Goal: Task Accomplishment & Management: Manage account settings

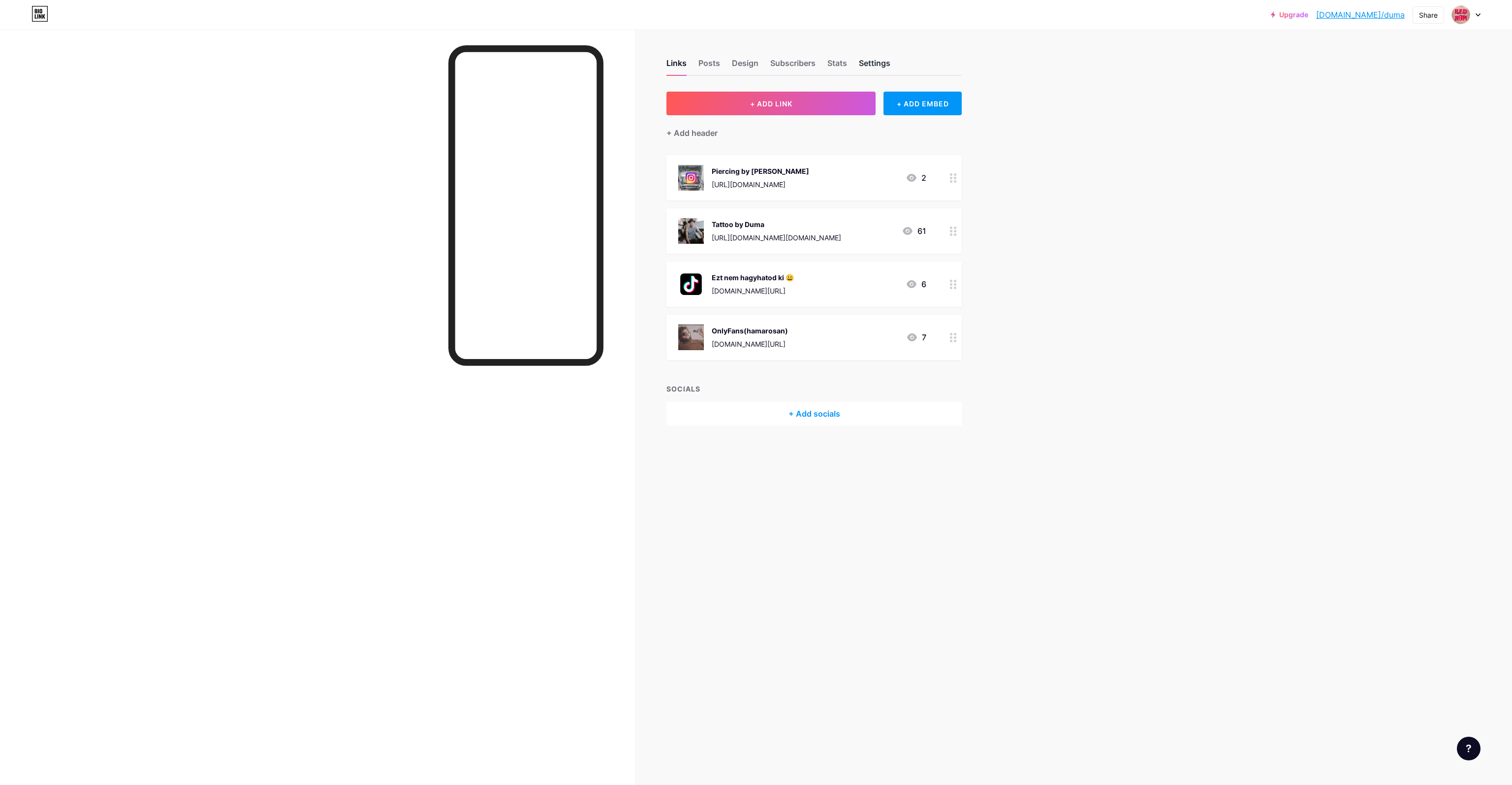
click at [873, 59] on div "Settings" at bounding box center [875, 66] width 32 height 18
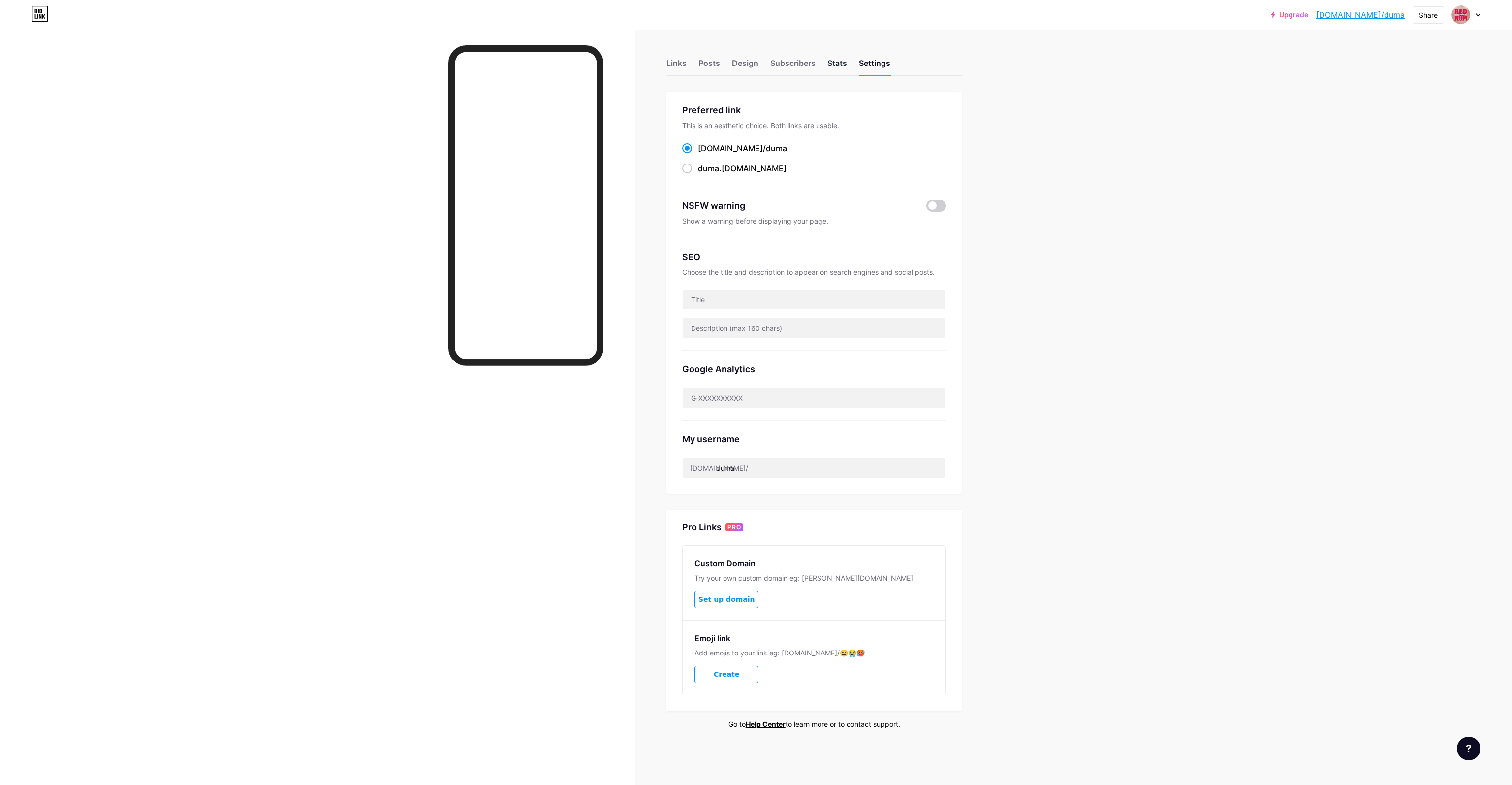
click at [838, 62] on div "Stats" at bounding box center [838, 66] width 20 height 18
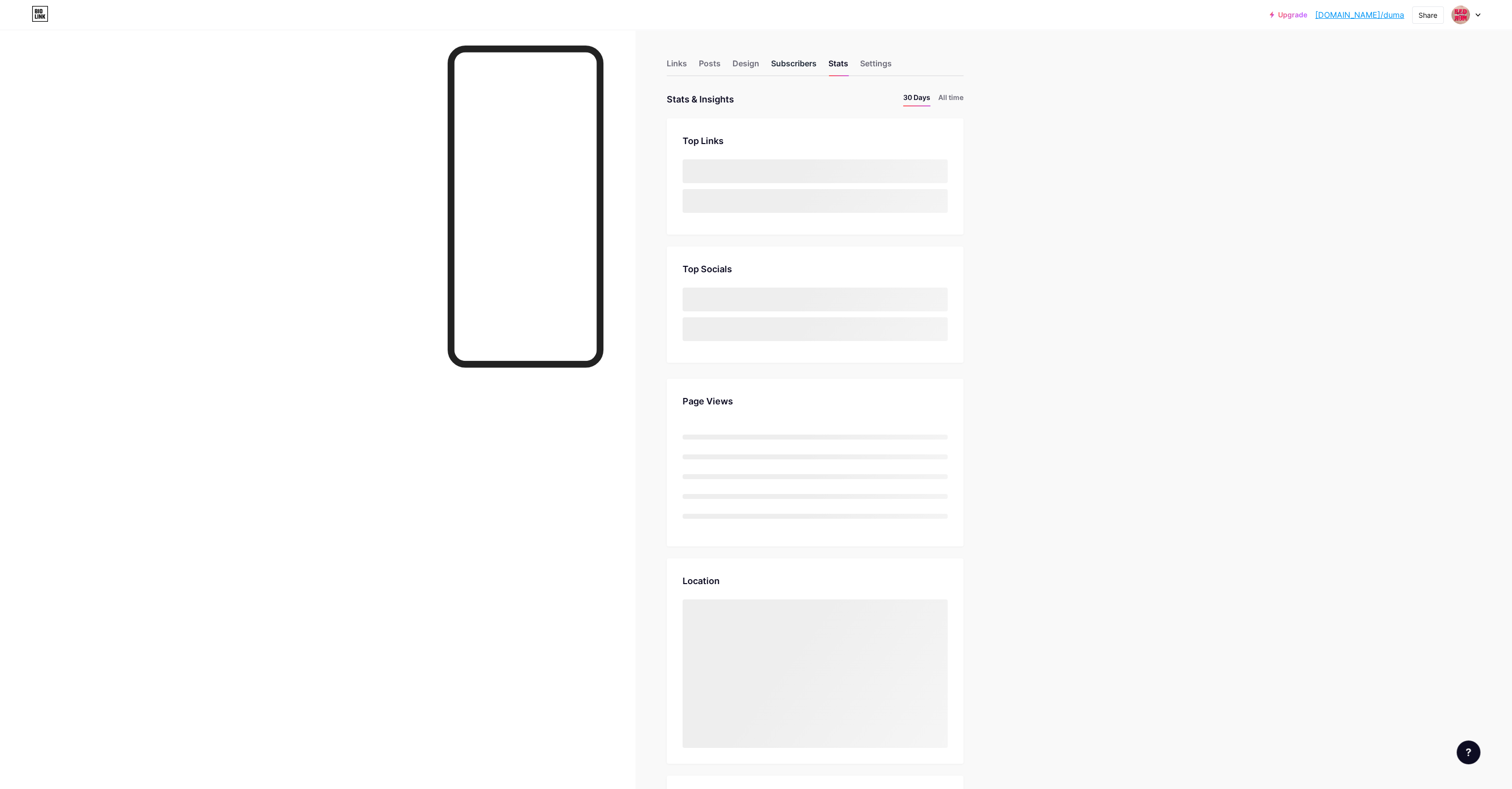
click at [806, 63] on div "Subscribers" at bounding box center [793, 66] width 45 height 18
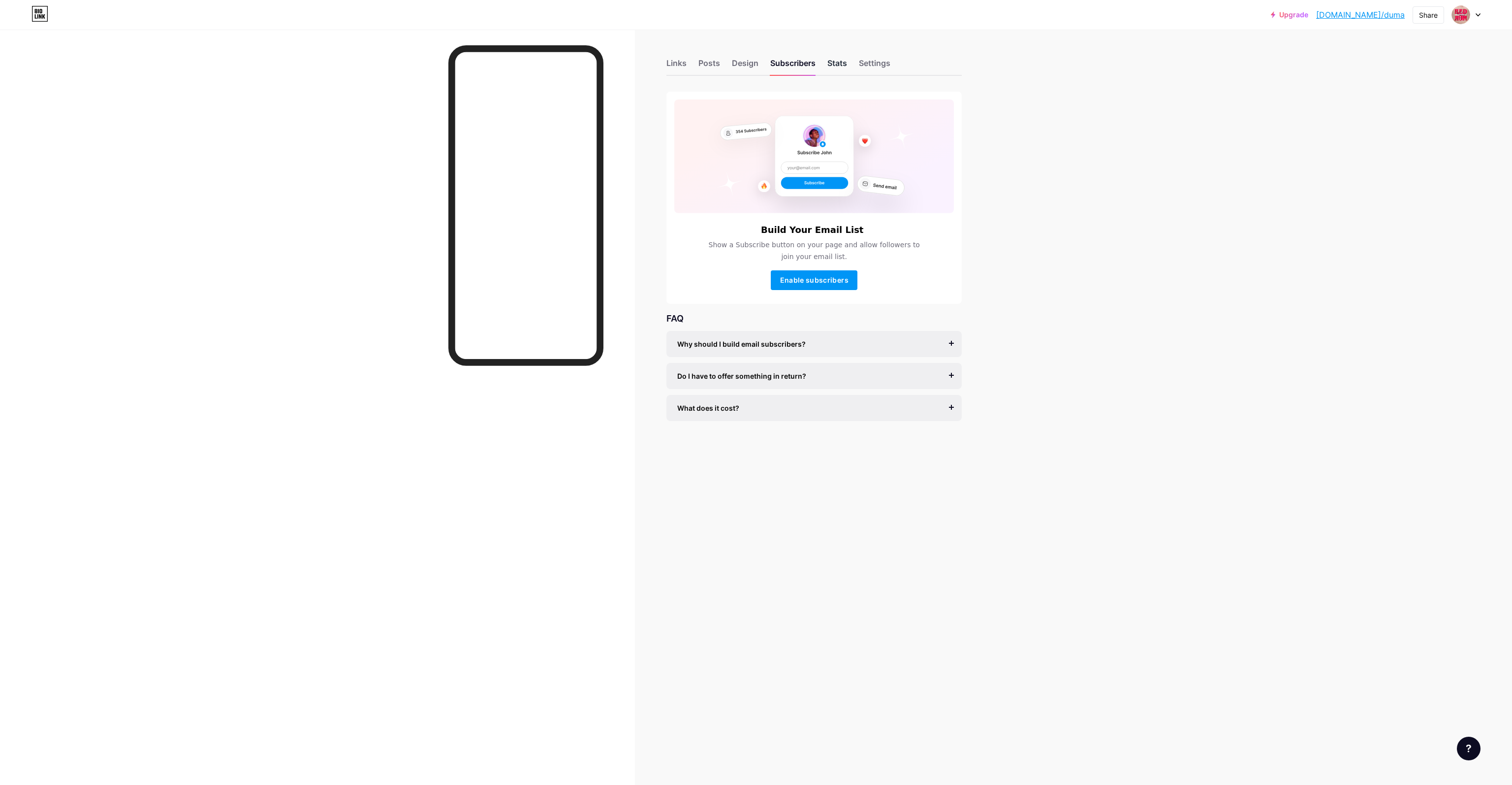
click at [838, 61] on div "Stats" at bounding box center [838, 66] width 20 height 18
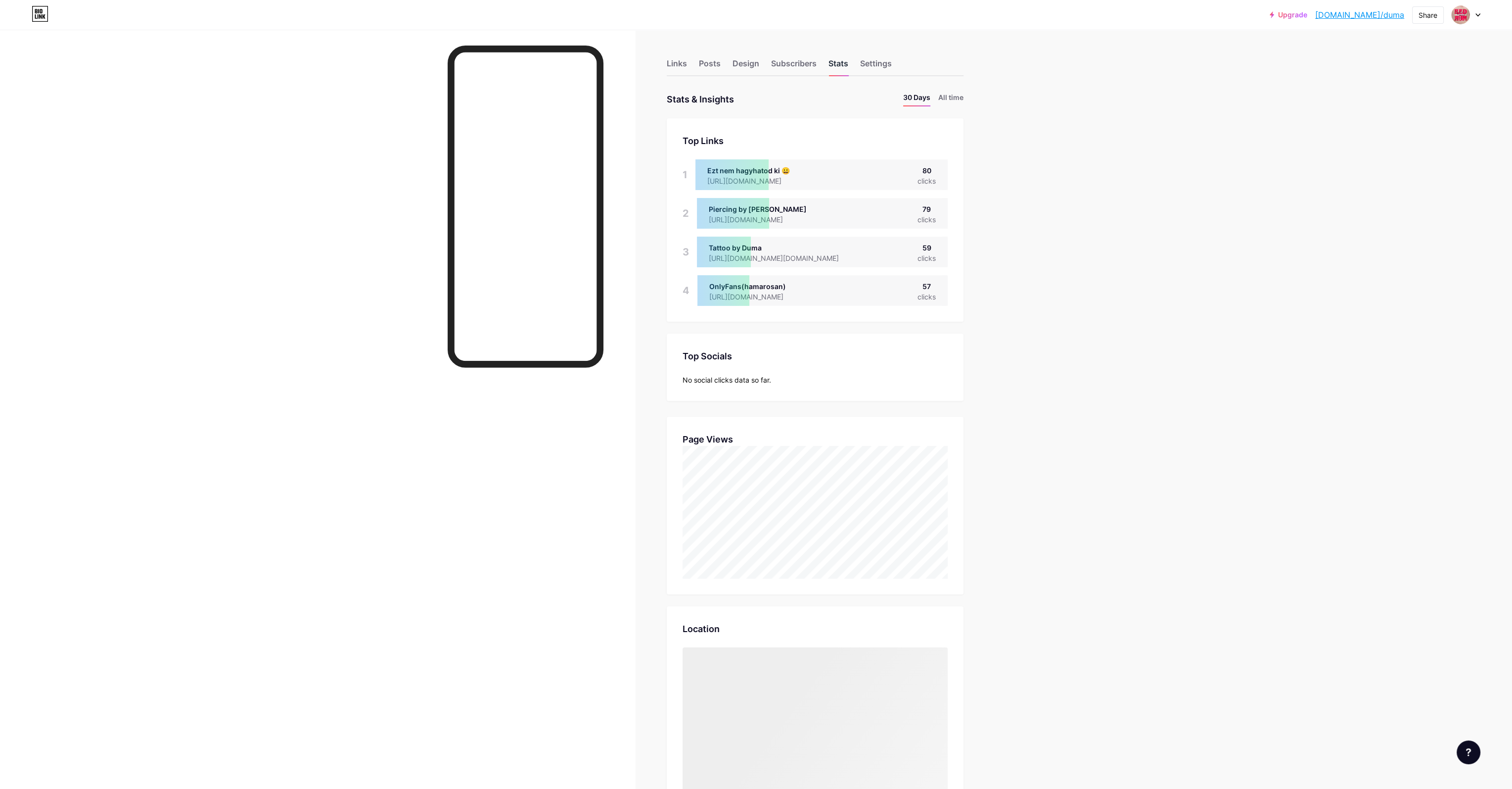
scroll to position [788, 1512]
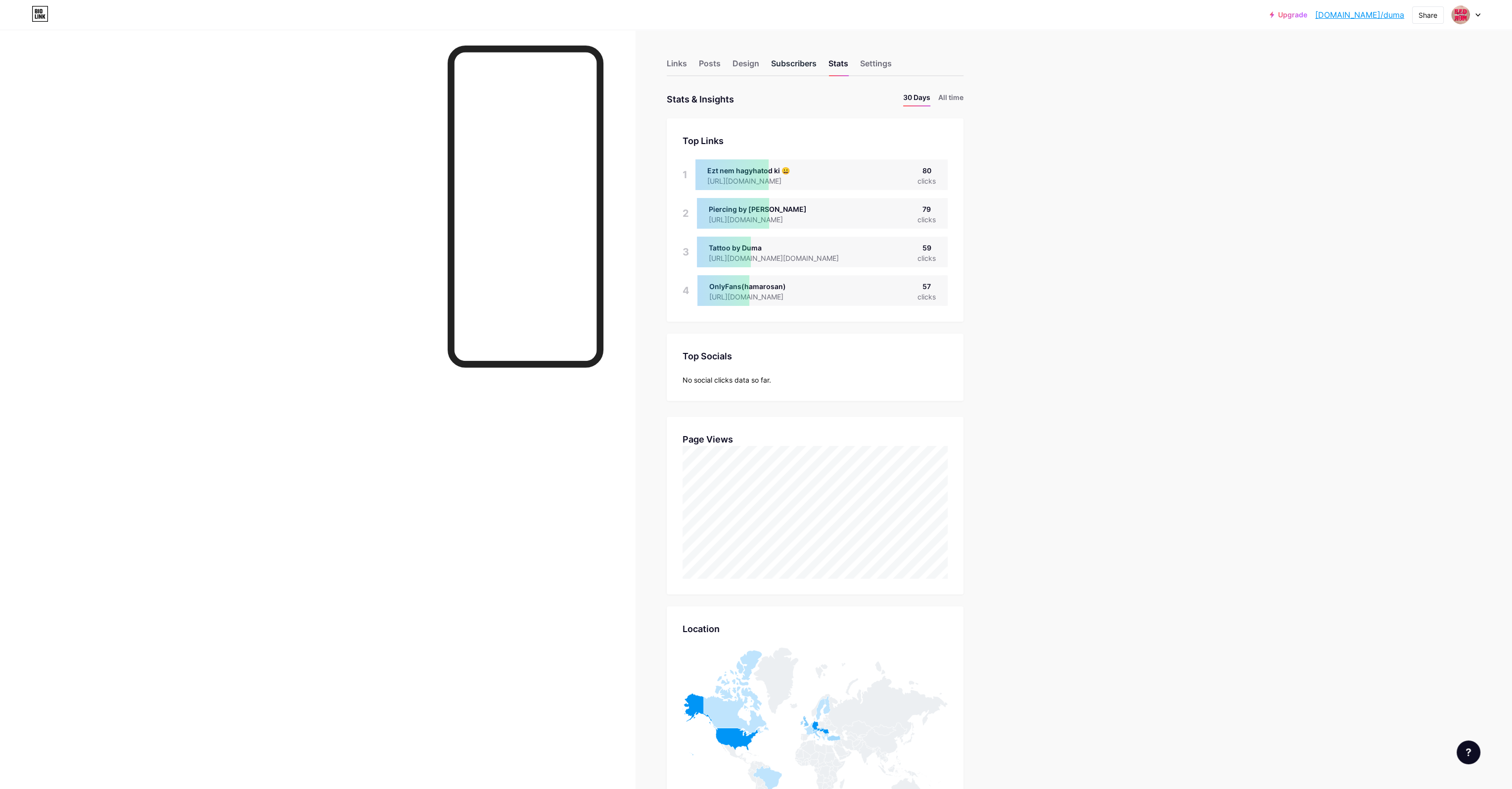
click at [802, 58] on div "Subscribers" at bounding box center [793, 66] width 45 height 18
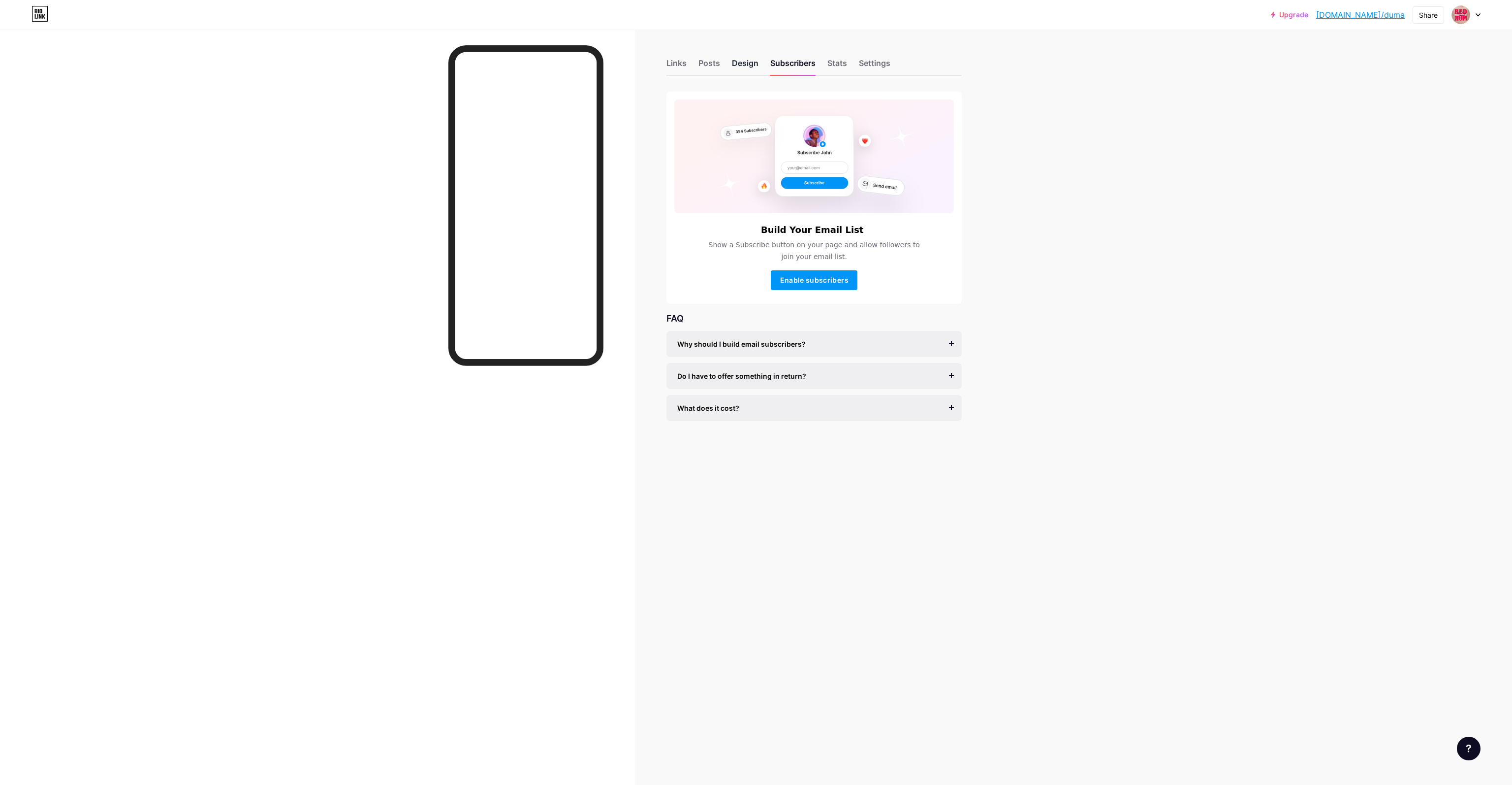
click at [744, 66] on div "Design" at bounding box center [745, 66] width 26 height 18
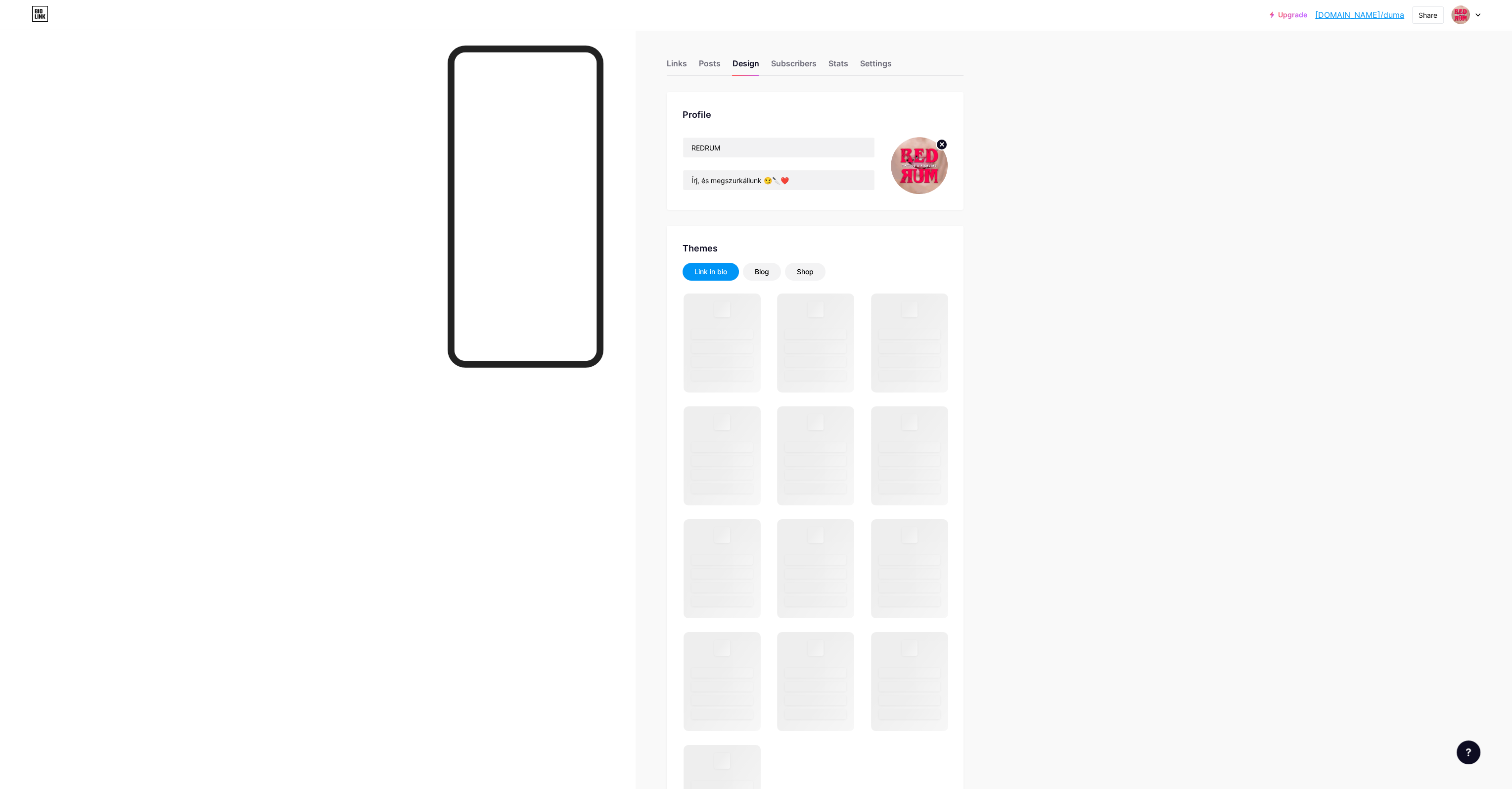
click at [944, 143] on icon at bounding box center [942, 145] width 4 height 4
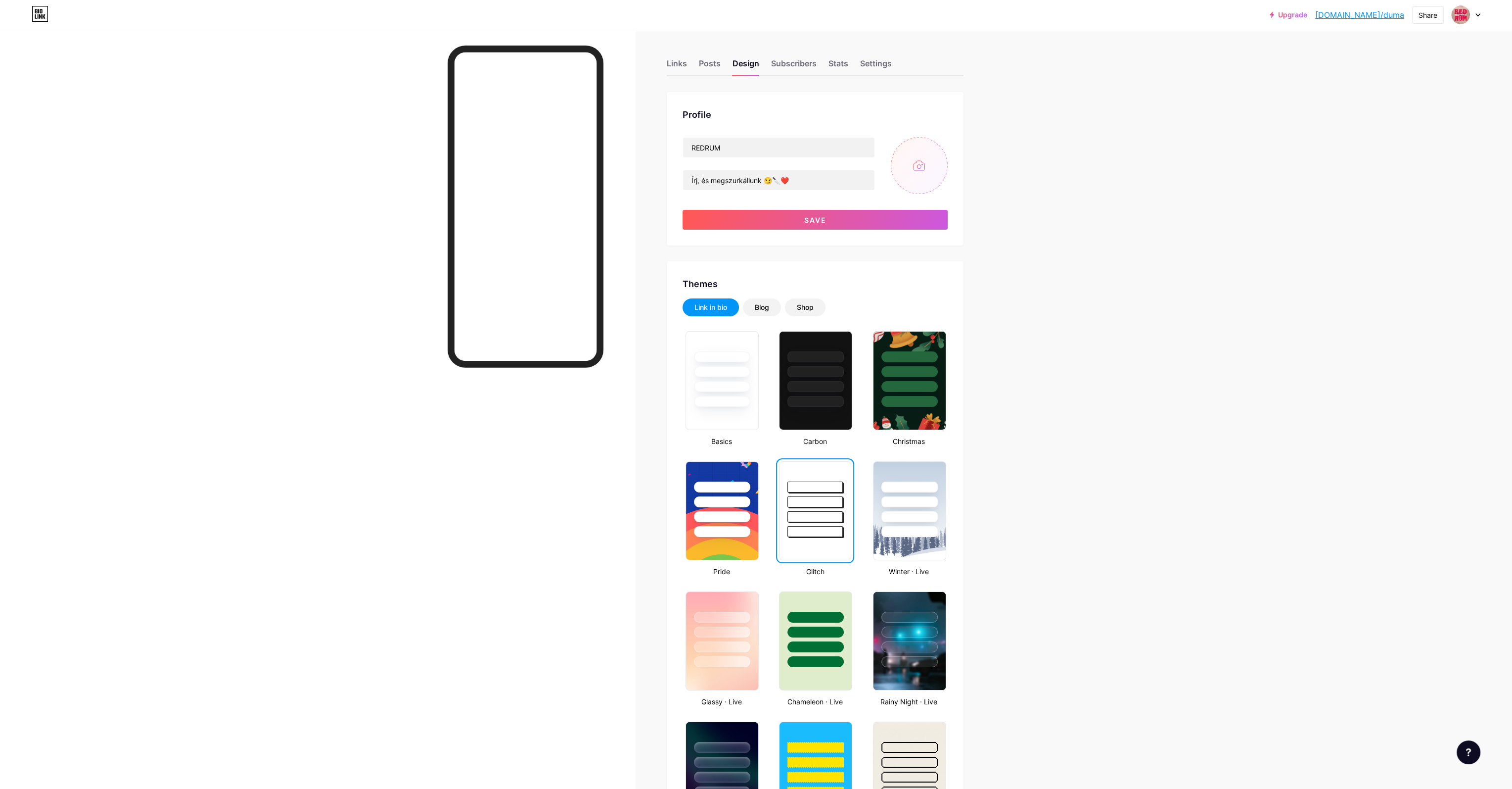
click at [926, 168] on input "file" at bounding box center [919, 165] width 57 height 57
type input "C:\fakepath\teszt.png"
click at [944, 143] on icon at bounding box center [942, 145] width 4 height 4
click at [924, 168] on input "file" at bounding box center [919, 165] width 57 height 57
type input "C:\fakepath\teszt2.png"
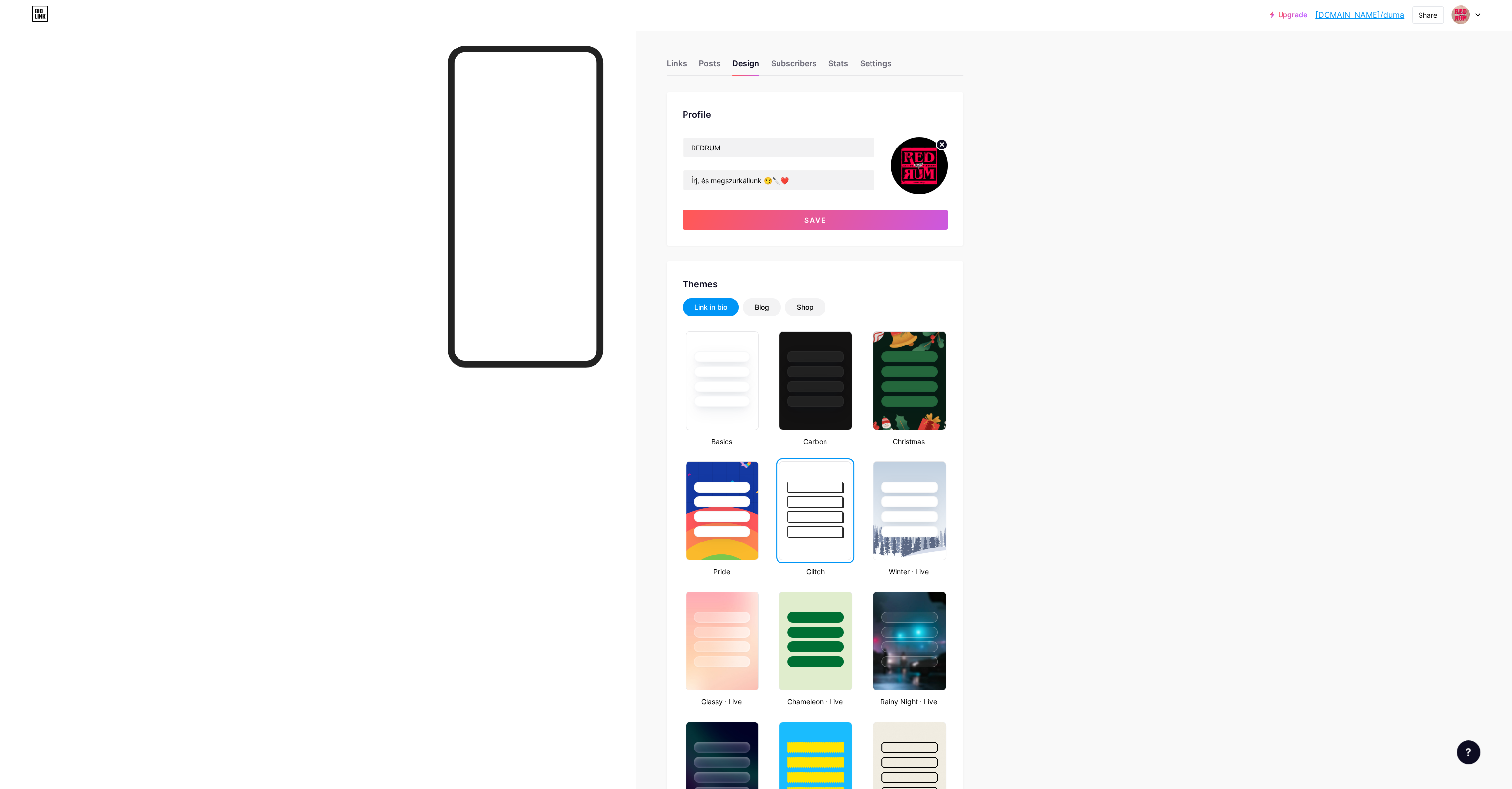
click at [944, 145] on icon at bounding box center [942, 145] width 4 height 4
click at [925, 159] on input "file" at bounding box center [919, 165] width 57 height 57
type input "C:\fakepath\teszt.png"
click at [851, 217] on button "Save" at bounding box center [815, 220] width 265 height 20
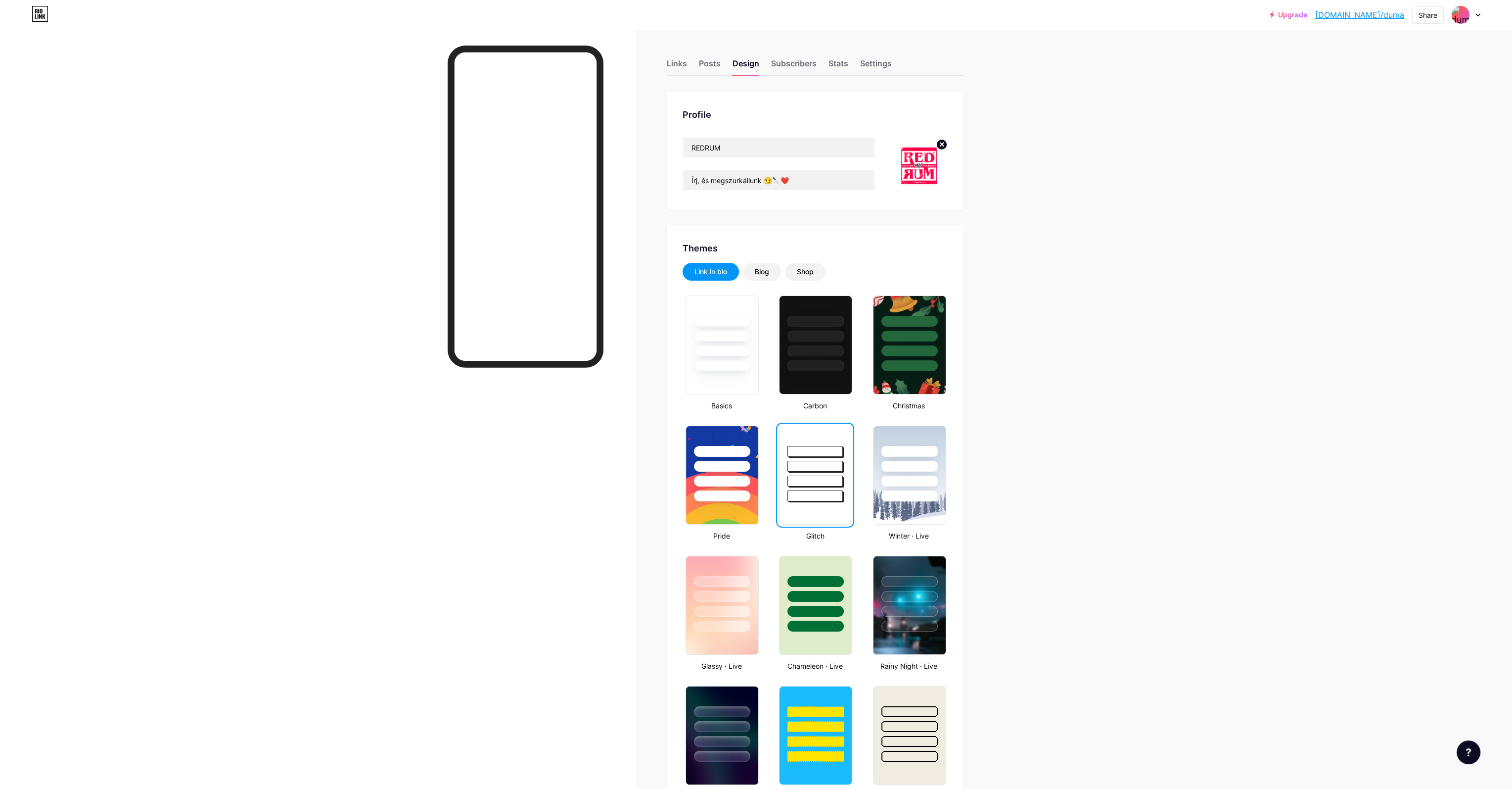
click at [947, 143] on circle at bounding box center [942, 145] width 11 height 11
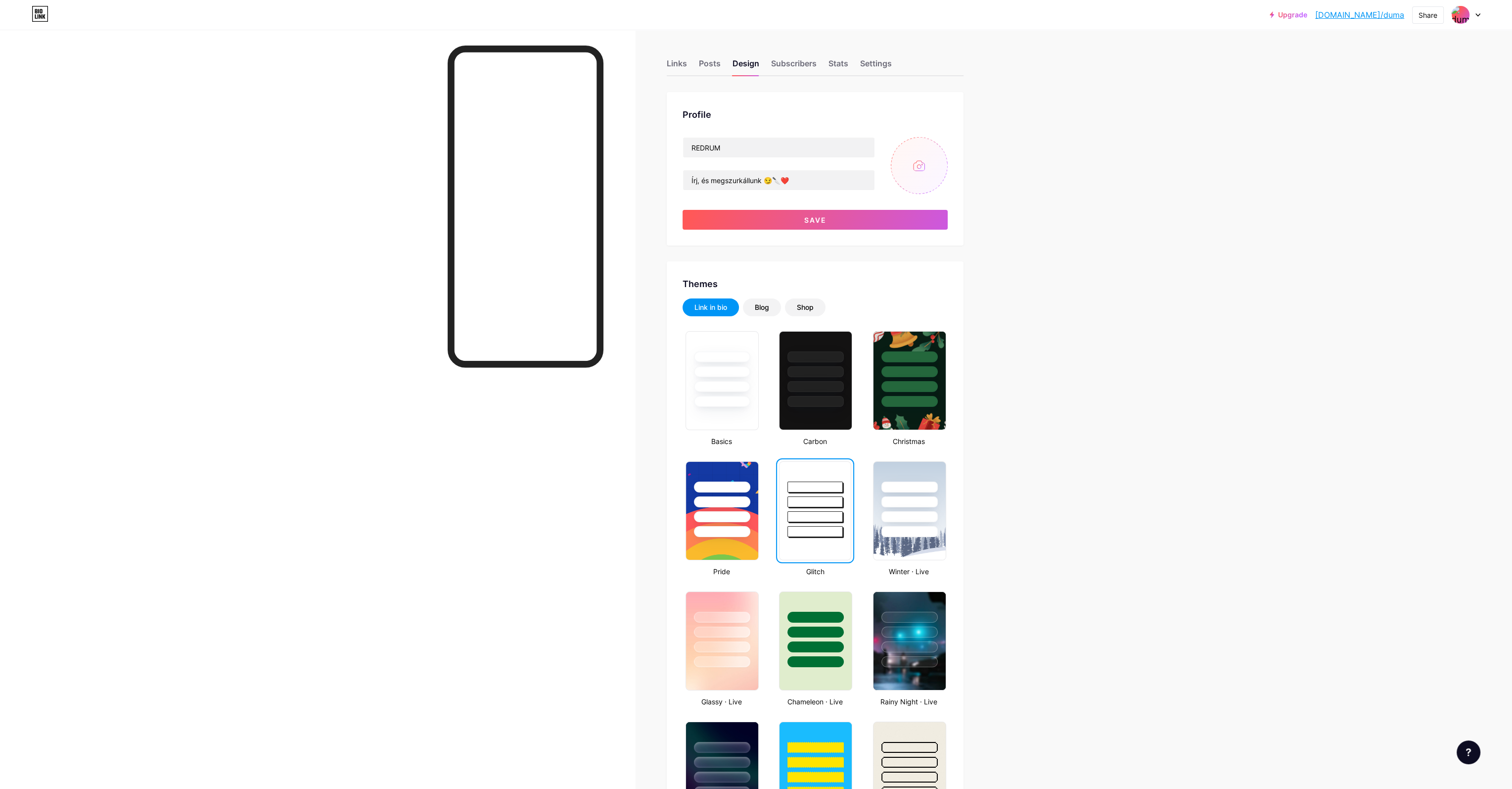
click at [923, 169] on input "file" at bounding box center [919, 165] width 57 height 57
type input "C:\fakepath\teszt.png"
click at [947, 143] on circle at bounding box center [942, 145] width 11 height 11
click at [928, 165] on input "file" at bounding box center [919, 165] width 57 height 57
type input "C:\fakepath\teszt3.png"
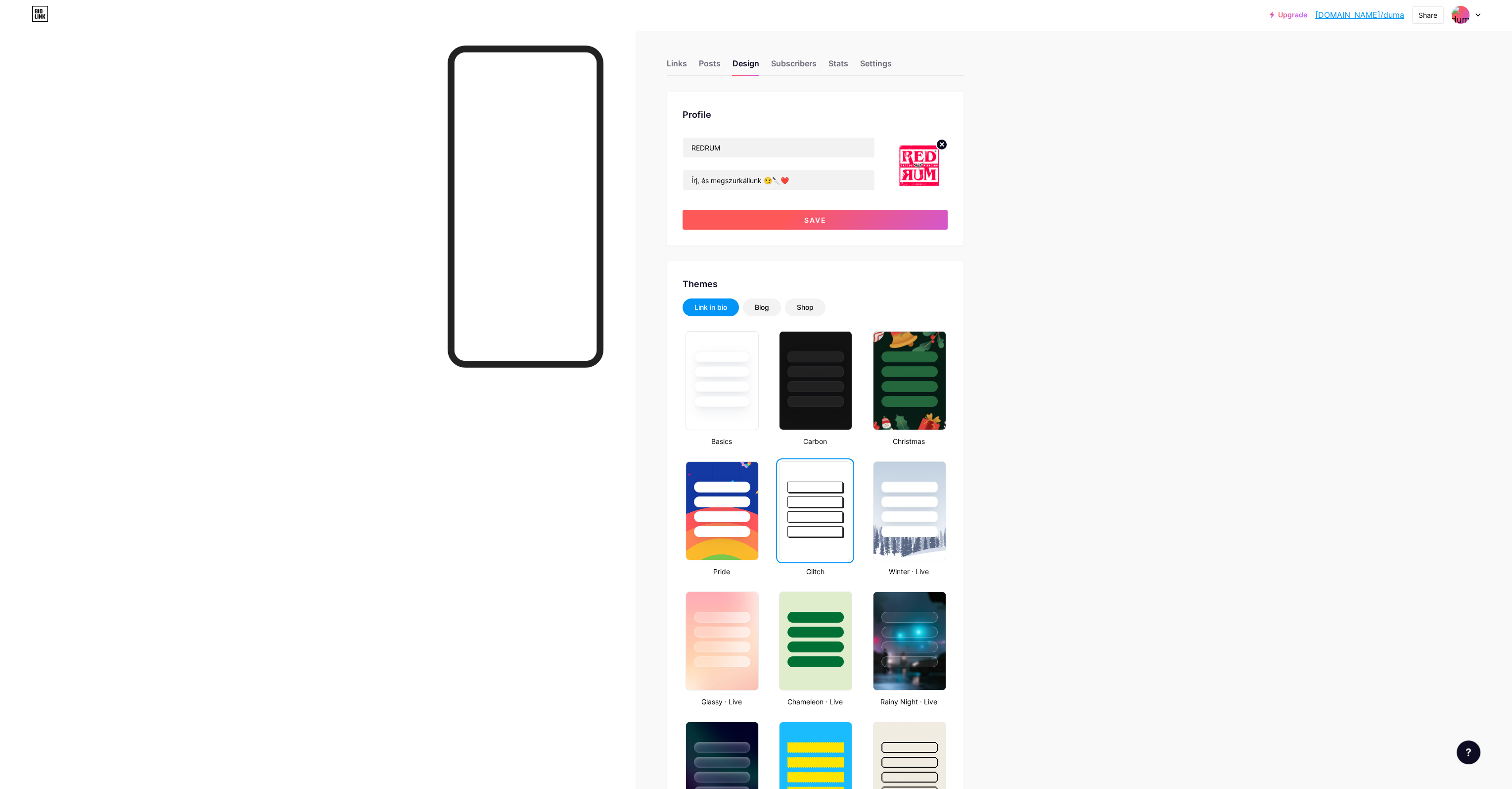
click at [798, 217] on button "Save" at bounding box center [815, 220] width 265 height 20
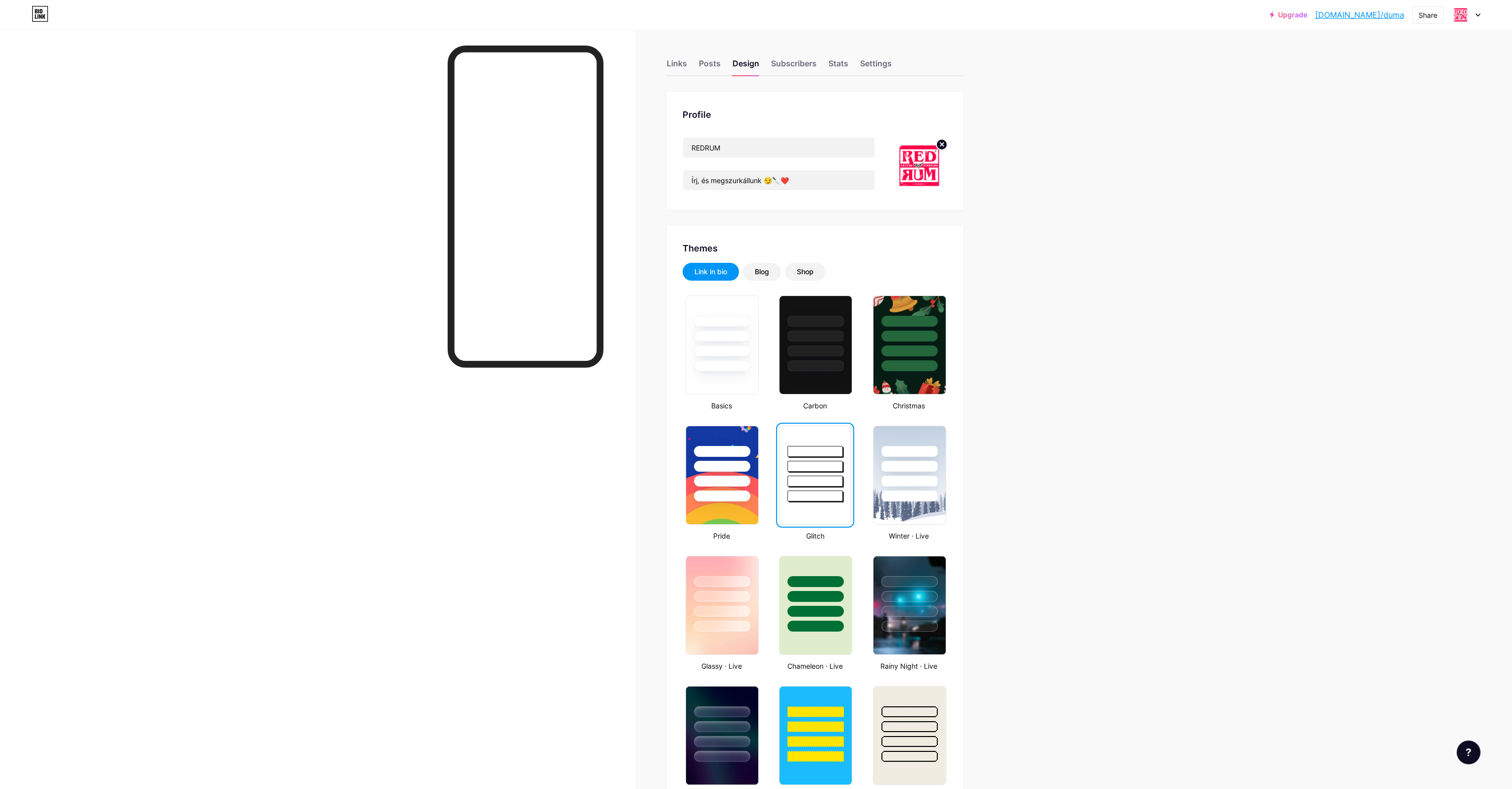
click at [370, 220] on div at bounding box center [317, 424] width 635 height 789
